Goal: Task Accomplishment & Management: Manage account settings

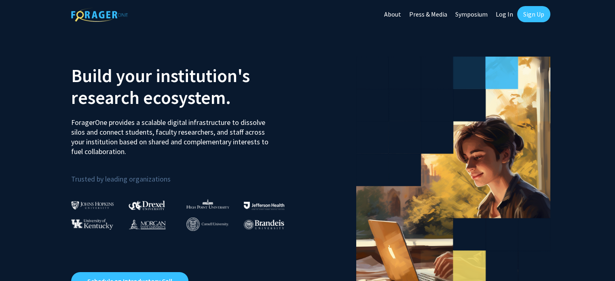
click at [508, 14] on link "Log In" at bounding box center [504, 14] width 25 height 28
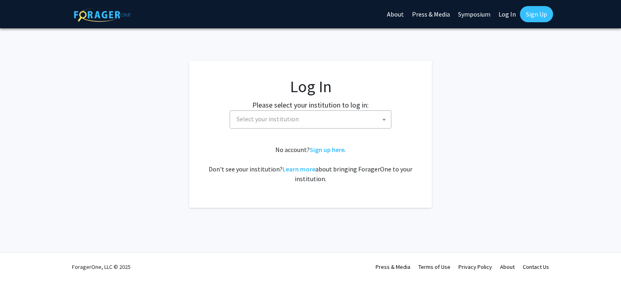
click at [300, 123] on span "Select your institution" at bounding box center [312, 119] width 158 height 17
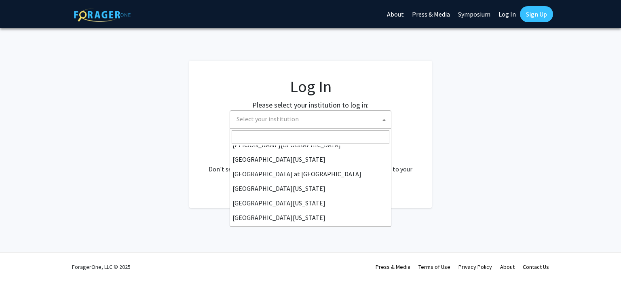
scroll to position [283, 0]
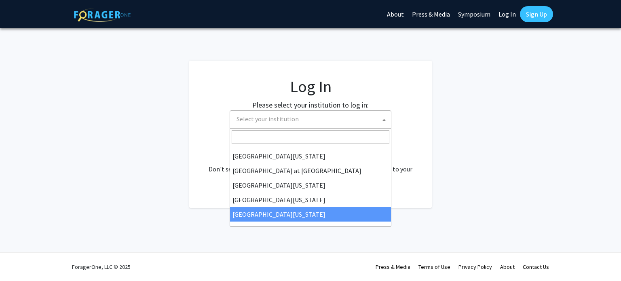
select select "33"
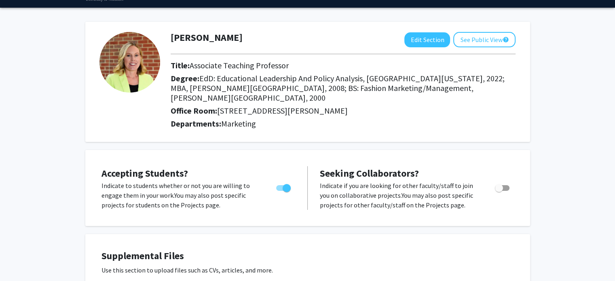
scroll to position [40, 0]
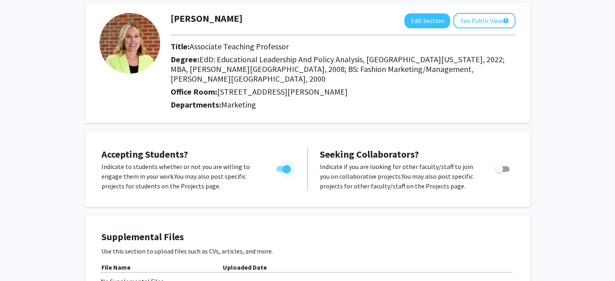
click at [290, 165] on span "Toggle" at bounding box center [287, 169] width 8 height 8
click at [280, 172] on input "Would you like to permit student requests?" at bounding box center [280, 172] width 0 height 0
checkbox input "false"
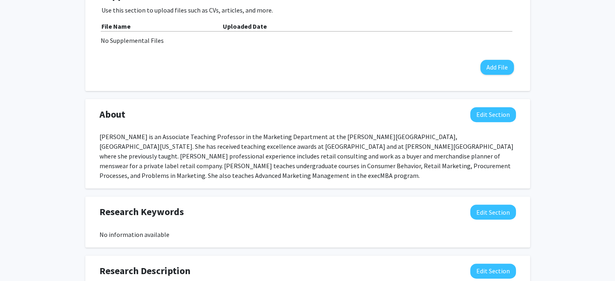
scroll to position [283, 0]
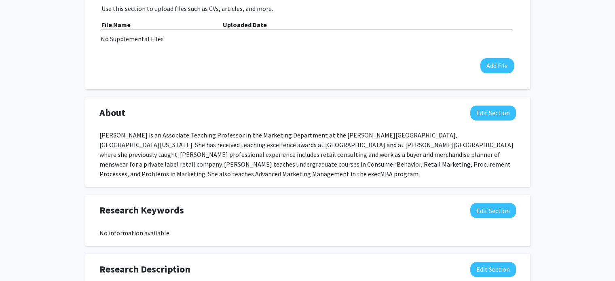
click at [491, 97] on div "About Edit Section [PERSON_NAME] is an Associate Teaching Professor in the Mark…" at bounding box center [307, 142] width 445 height 90
click at [491, 106] on button "Edit Section" at bounding box center [493, 113] width 46 height 15
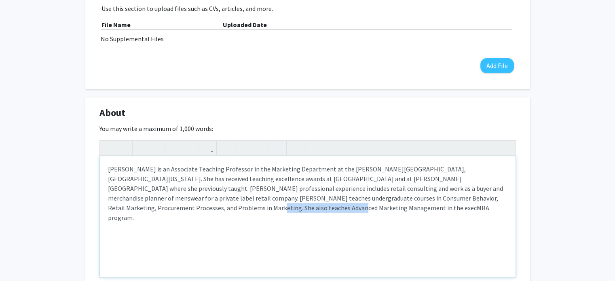
drag, startPoint x: 467, startPoint y: 186, endPoint x: 171, endPoint y: 218, distance: 297.8
click at [171, 218] on div "Courtney Cothren is an Associate Teaching Professor in the Marketing Department…" at bounding box center [308, 216] width 416 height 121
drag, startPoint x: 163, startPoint y: 197, endPoint x: 152, endPoint y: 199, distance: 10.7
click at [152, 199] on div "Courtney Cothren is an Associate Teaching Professor in the Marketing Department…" at bounding box center [308, 216] width 416 height 121
type textarea "Courtney Cothren is an Associate Teaching Professor in the Marketing Department…"
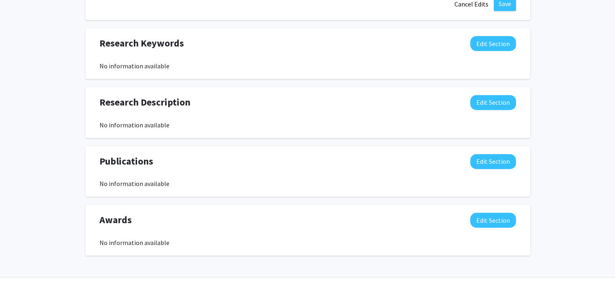
scroll to position [602, 0]
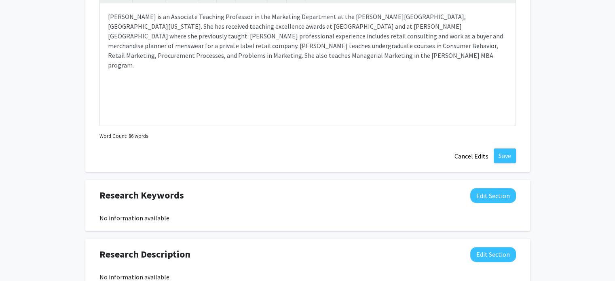
scroll to position [440, 0]
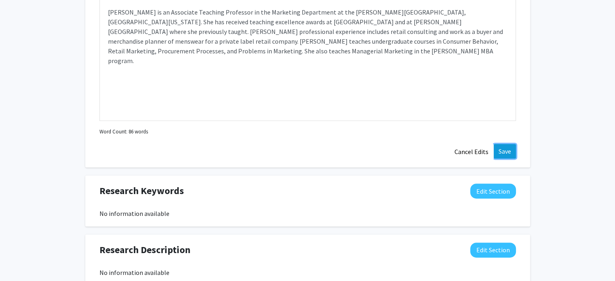
click at [504, 144] on button "Save" at bounding box center [505, 151] width 22 height 15
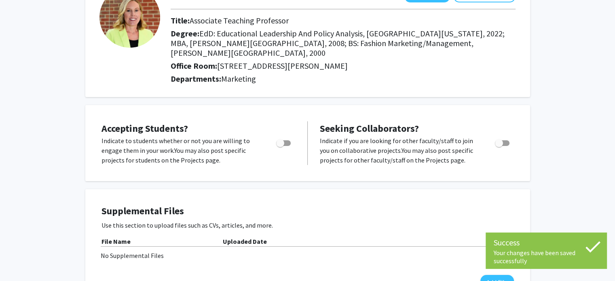
scroll to position [0, 0]
